Goal: Task Accomplishment & Management: Use online tool/utility

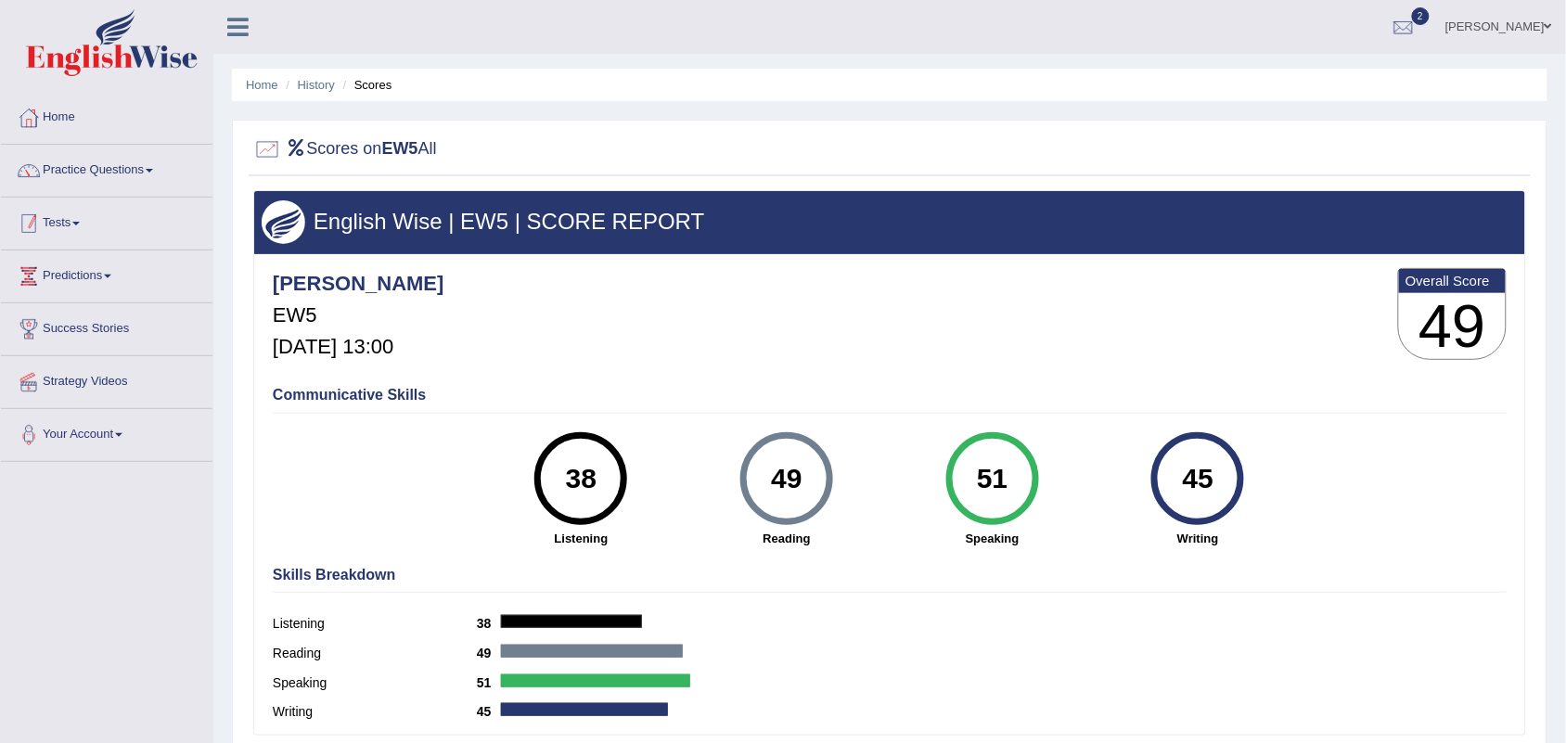
click at [54, 224] on link "Tests" at bounding box center [106, 221] width 211 height 46
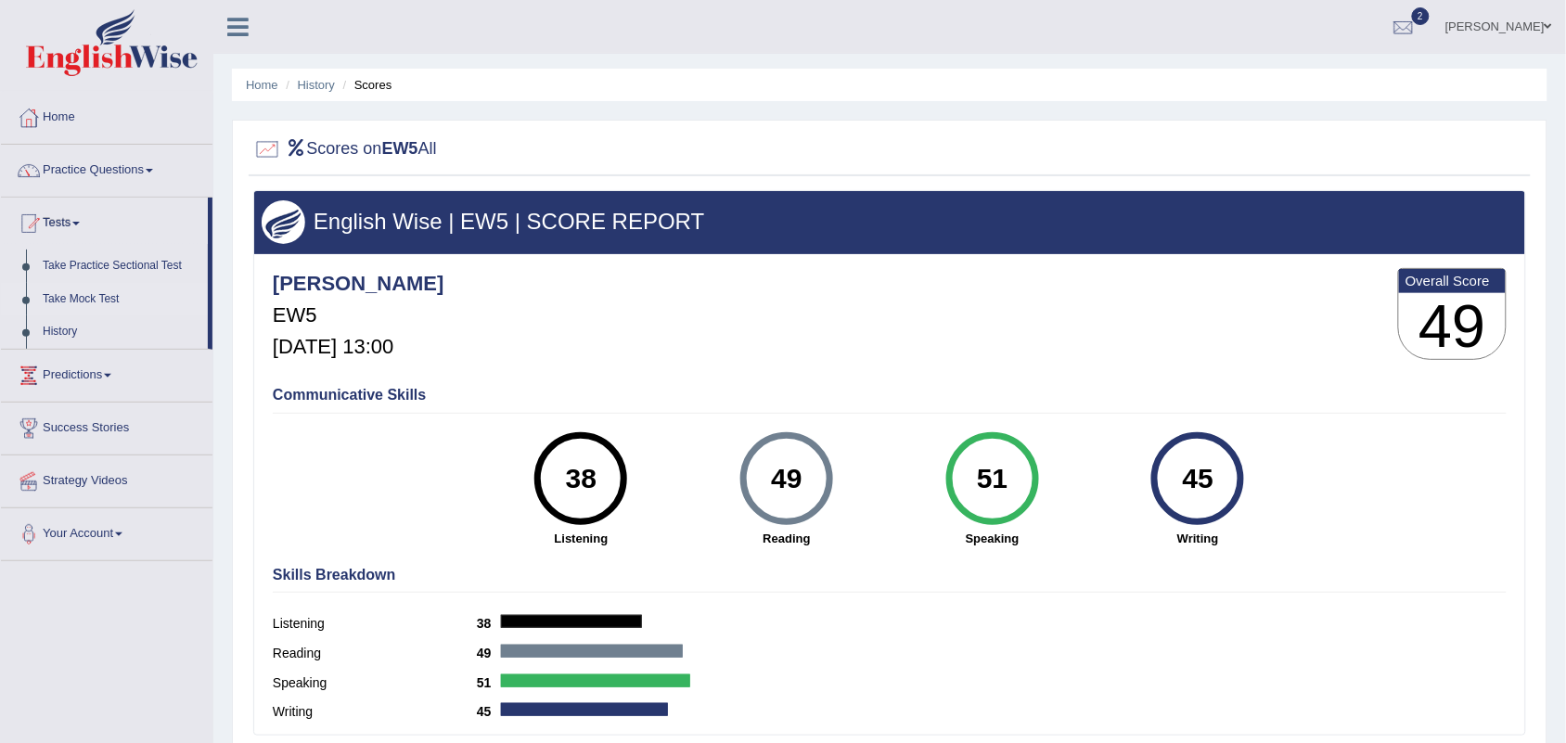
click at [93, 299] on link "Take Mock Test" at bounding box center [120, 299] width 173 height 33
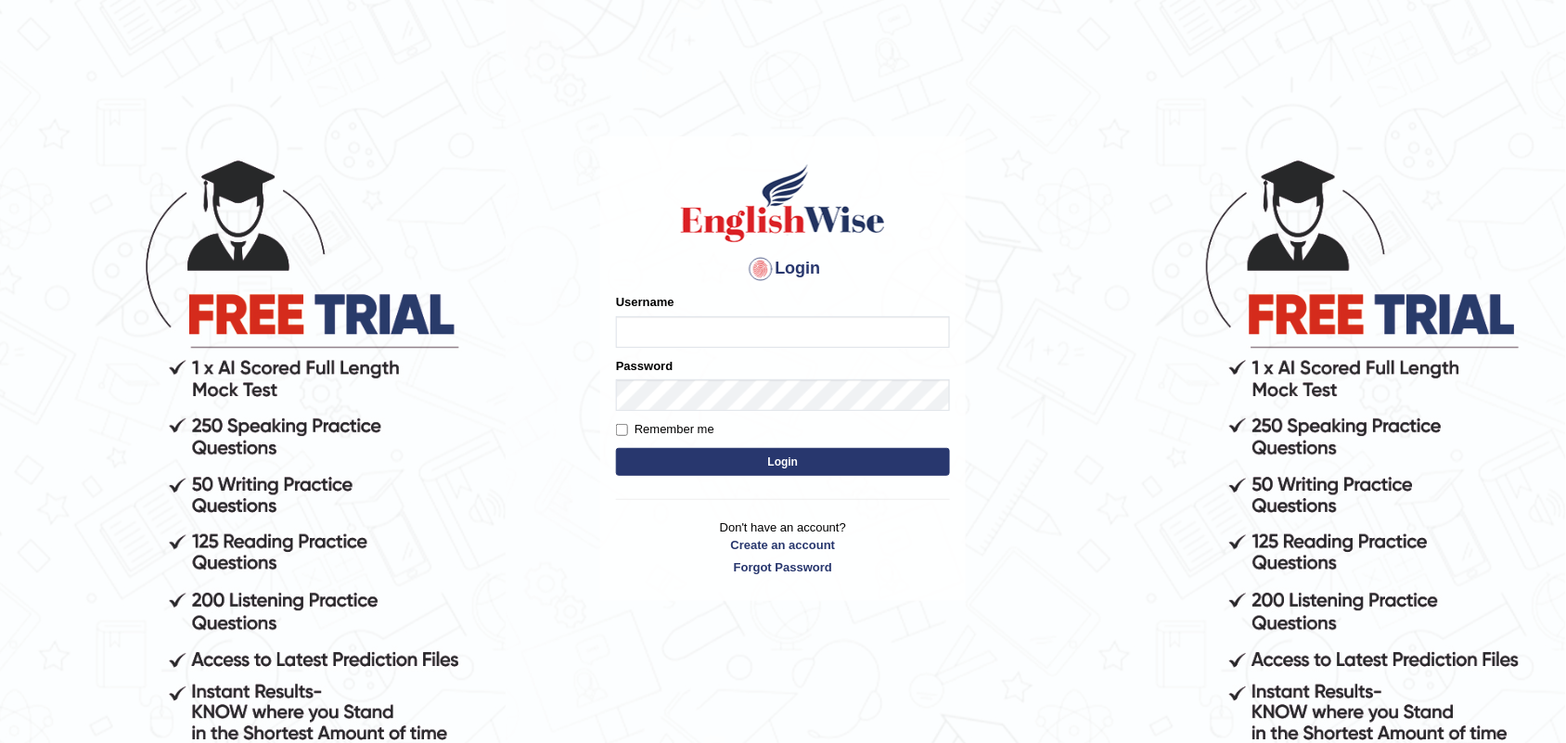
type input "Nicolas_pte"
click at [672, 469] on button "Login" at bounding box center [783, 462] width 334 height 28
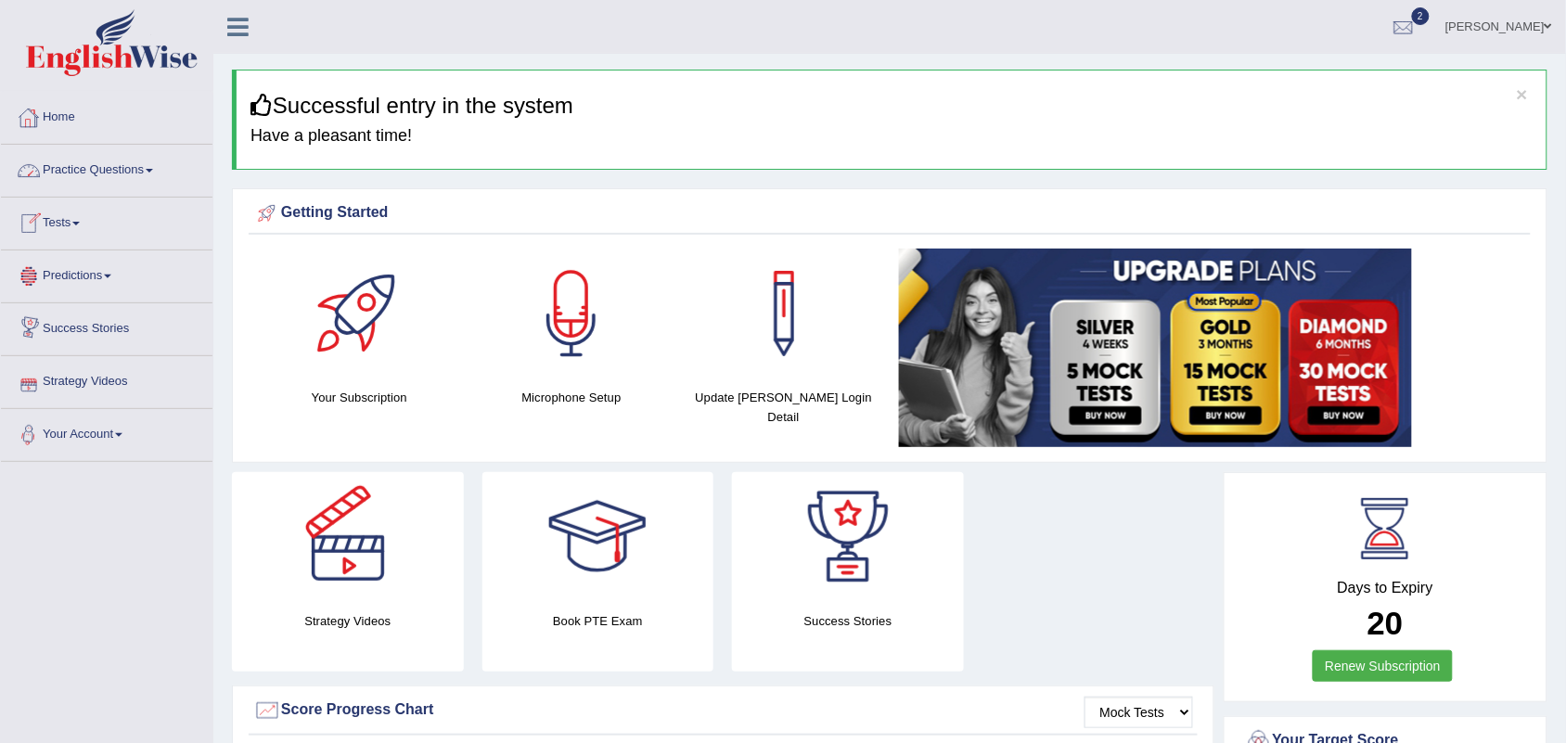
click at [65, 218] on link "Tests" at bounding box center [106, 221] width 211 height 46
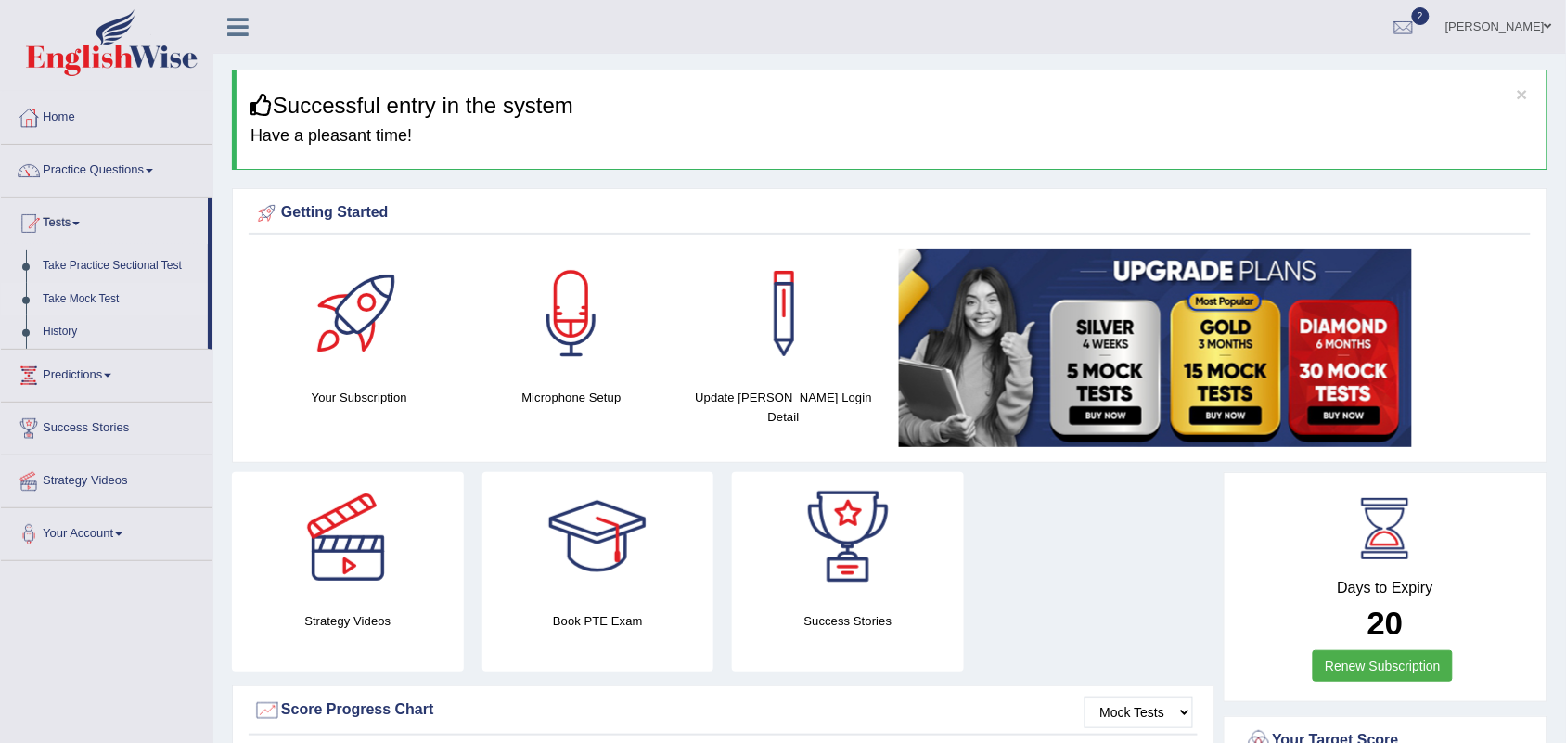
click at [93, 301] on link "Take Mock Test" at bounding box center [120, 299] width 173 height 33
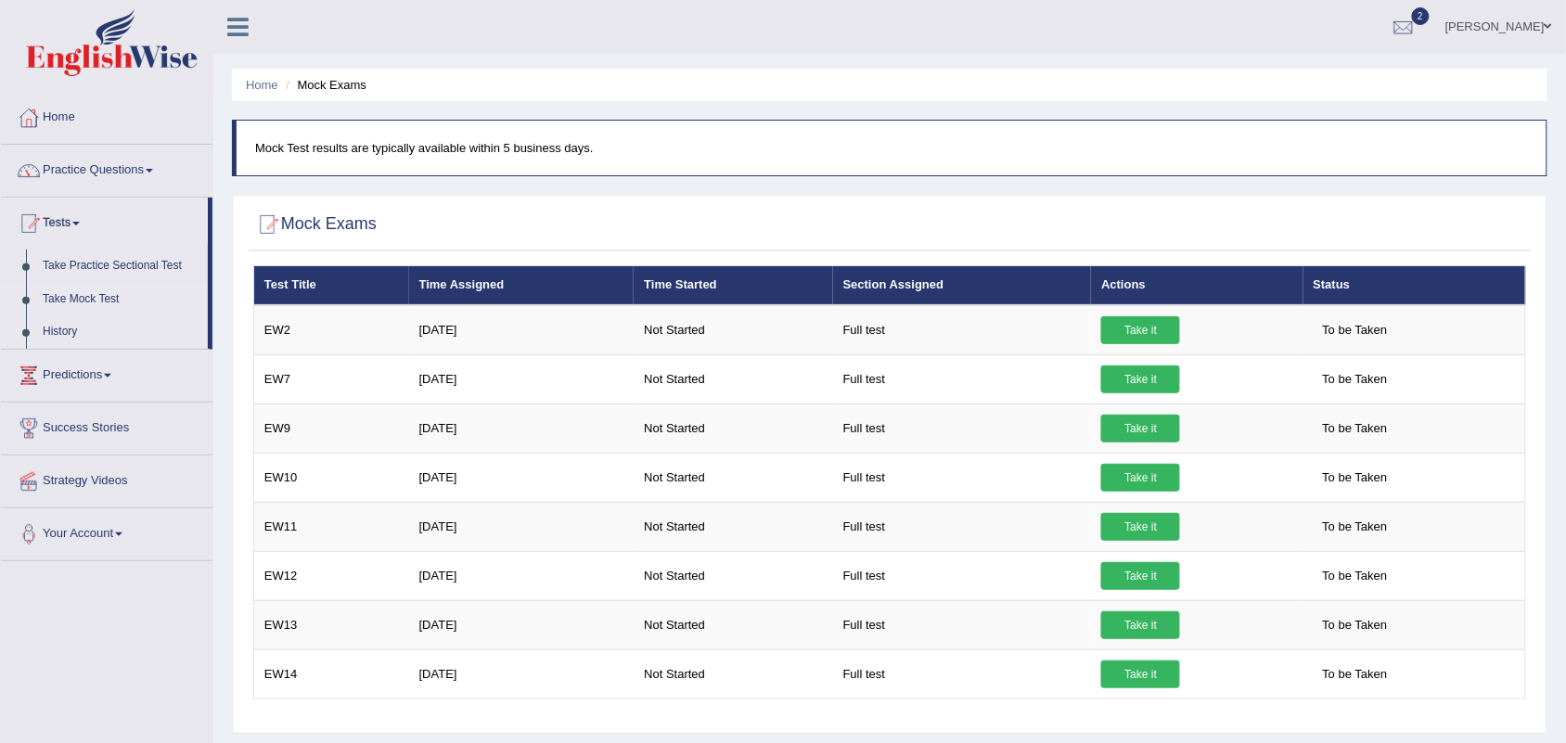
click at [58, 323] on link "History" at bounding box center [120, 331] width 173 height 33
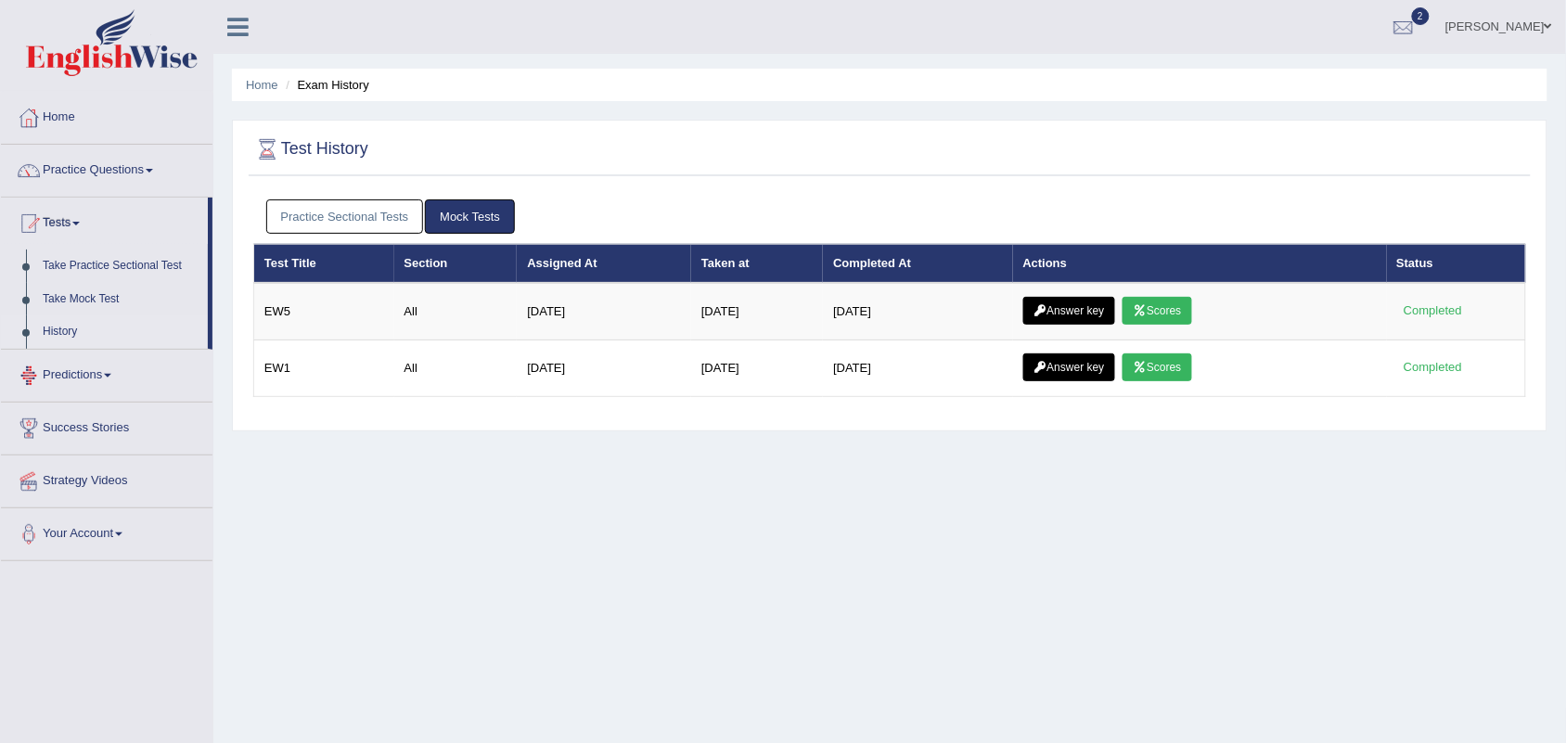
click at [98, 297] on link "Take Mock Test" at bounding box center [120, 299] width 173 height 33
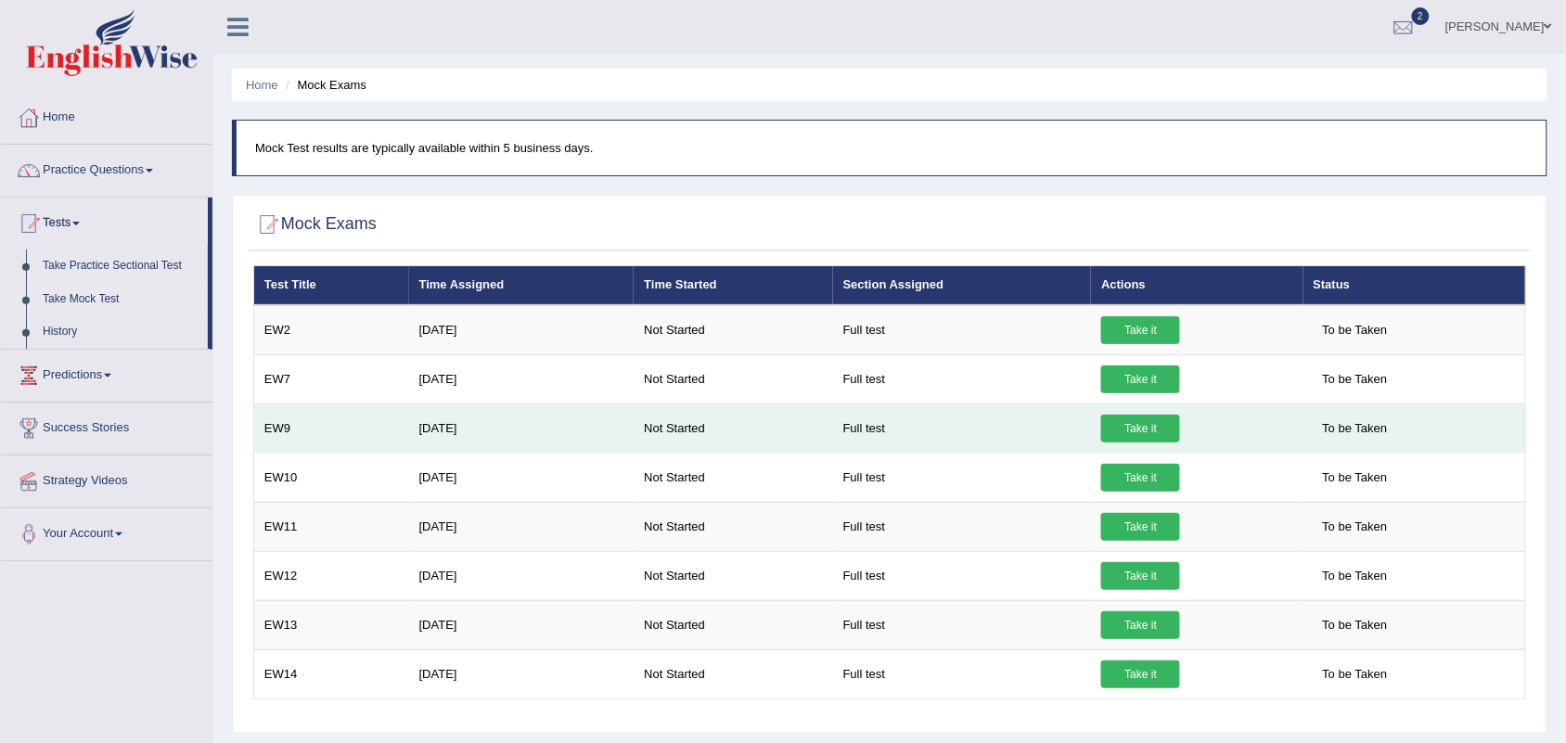
click at [1147, 424] on link "Take it" at bounding box center [1140, 429] width 79 height 28
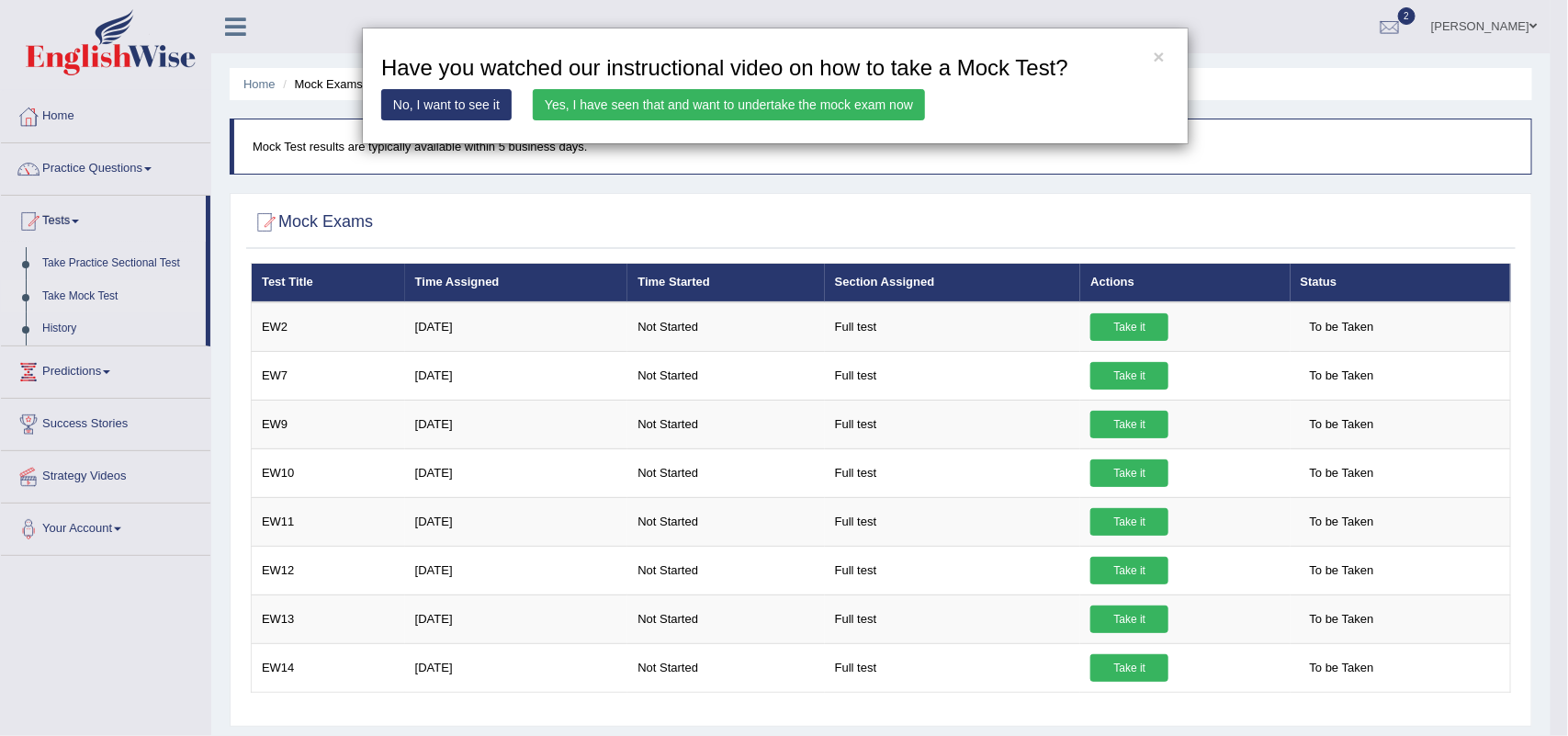
click at [599, 113] on link "Yes, I have seen that and want to undertake the mock exam now" at bounding box center [729, 105] width 392 height 32
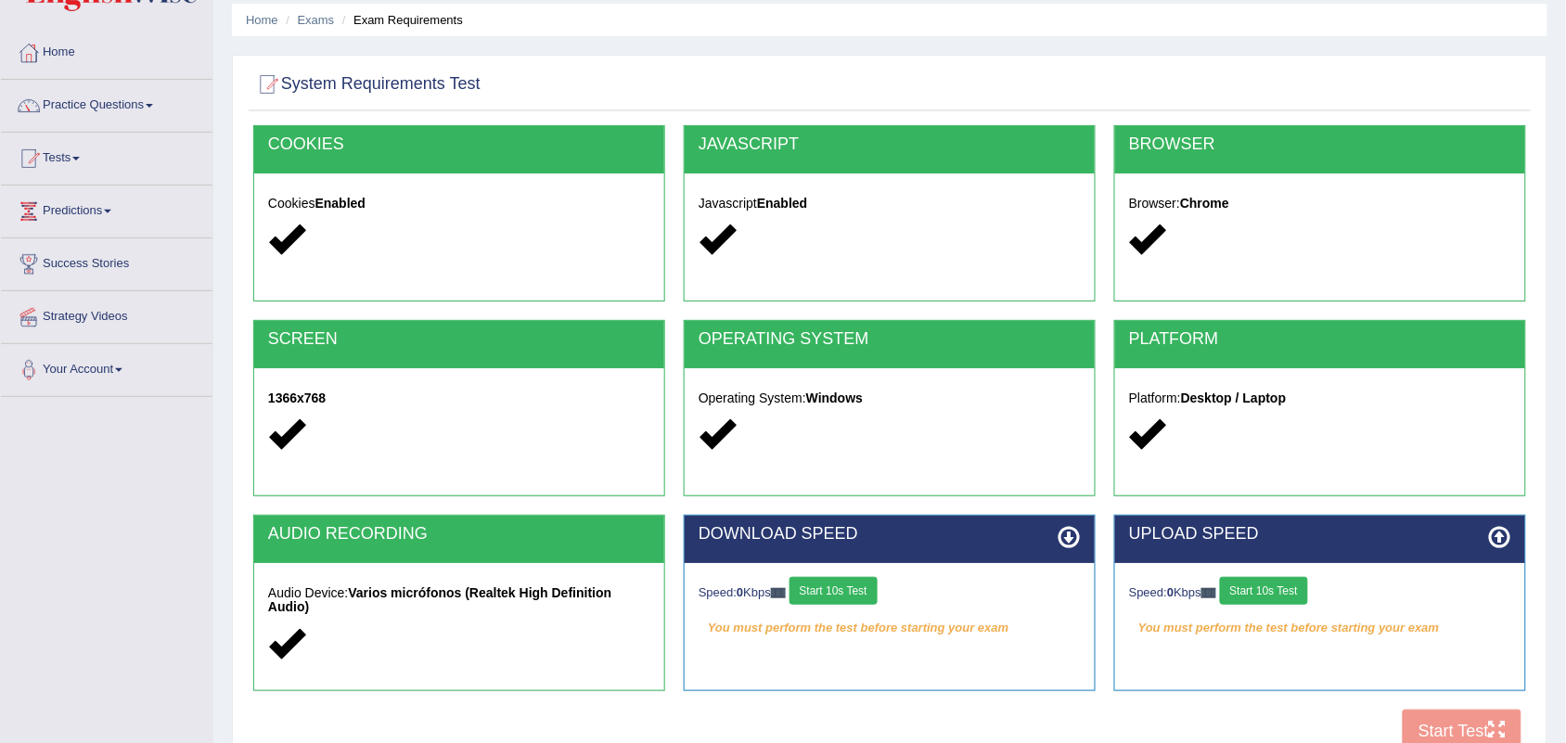
scroll to position [116, 0]
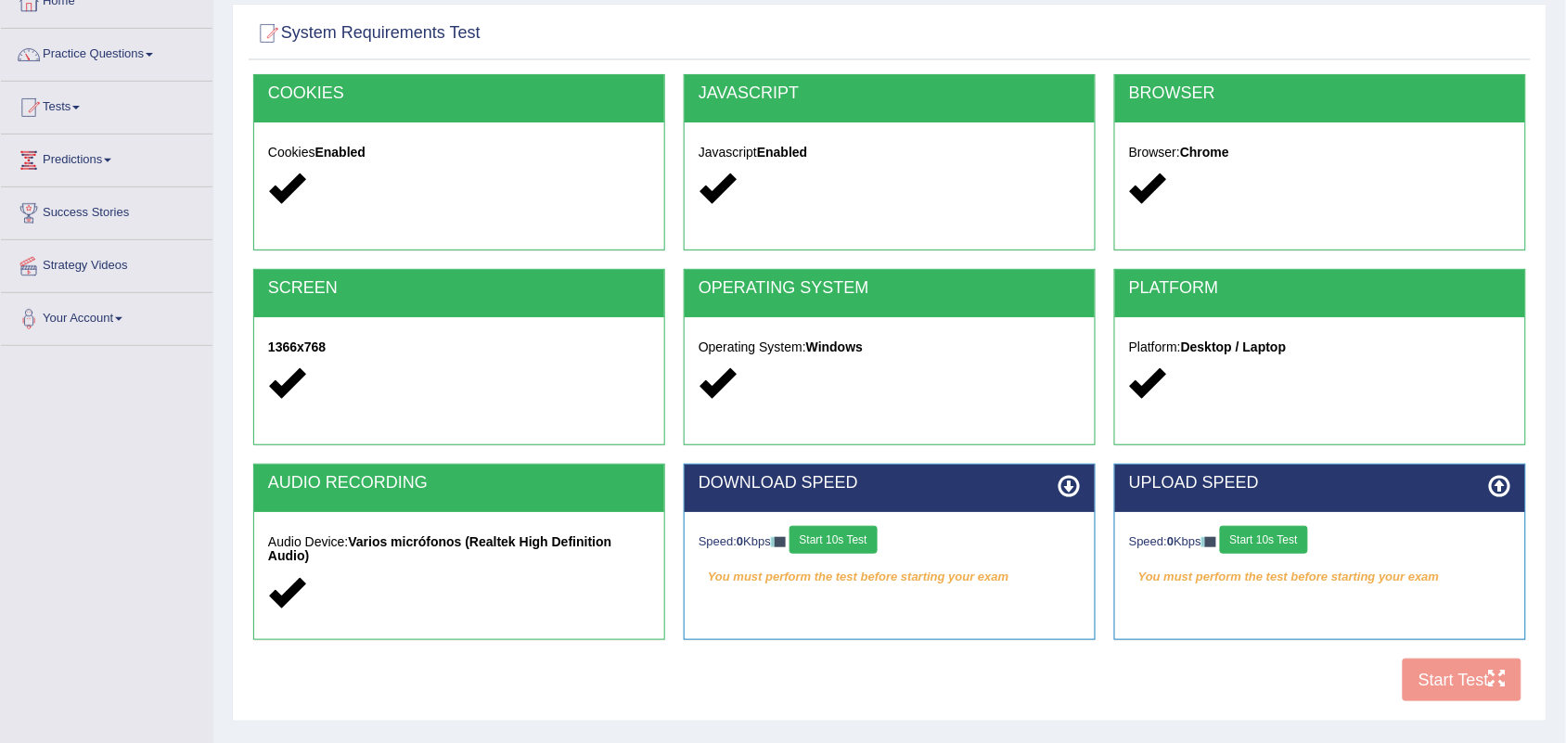
click at [873, 547] on button "Start 10s Test" at bounding box center [833, 540] width 88 height 28
click at [1278, 544] on button "Start 10s Test" at bounding box center [1264, 540] width 88 height 28
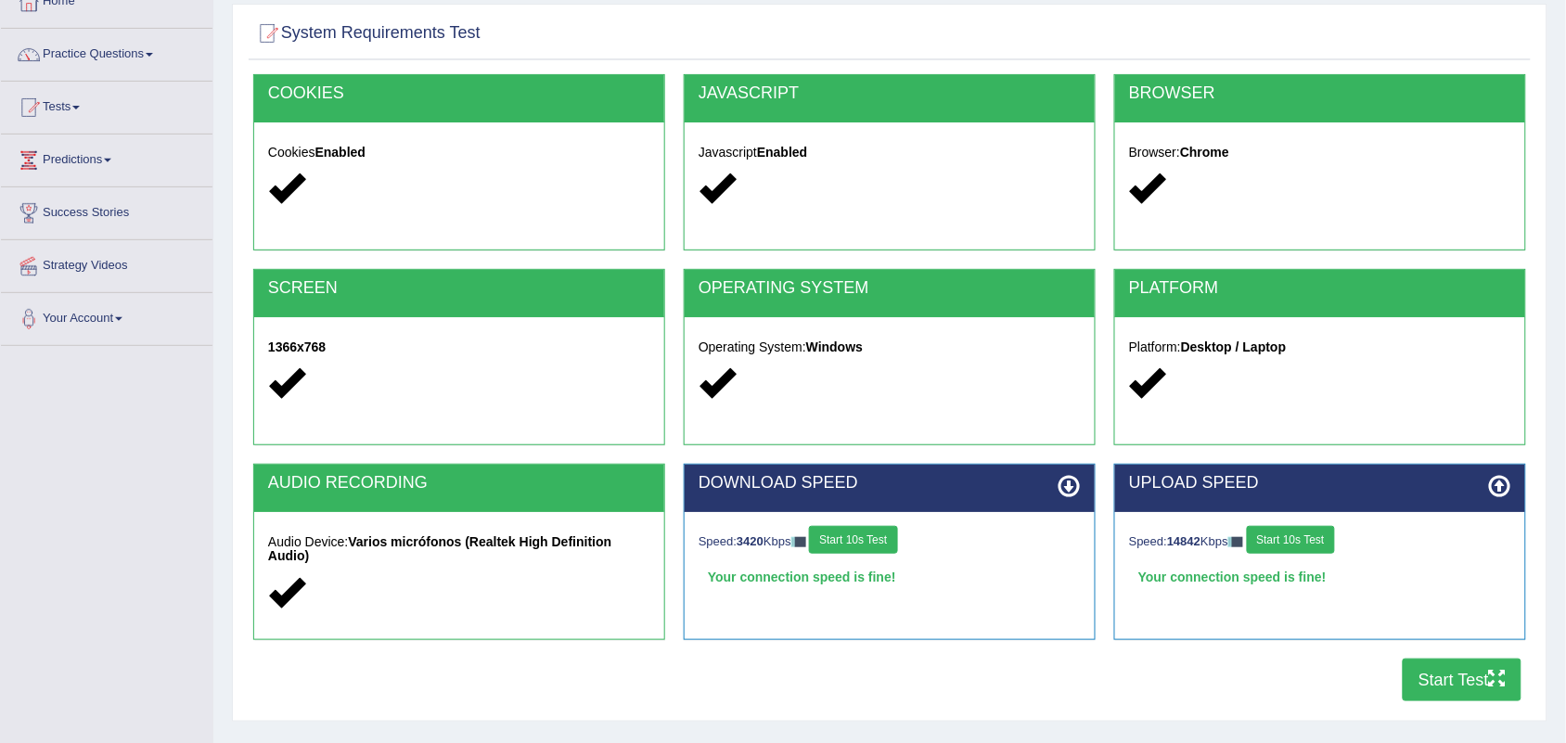
click at [1473, 678] on button "Start Test" at bounding box center [1461, 680] width 119 height 43
